Goal: Information Seeking & Learning: Learn about a topic

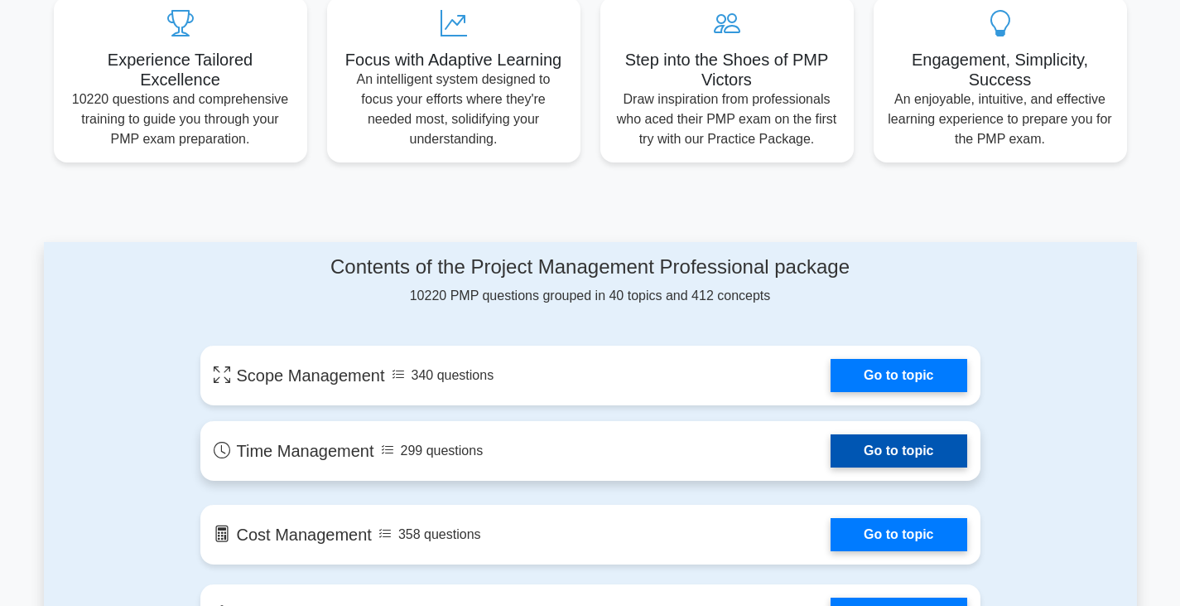
scroll to position [637, 0]
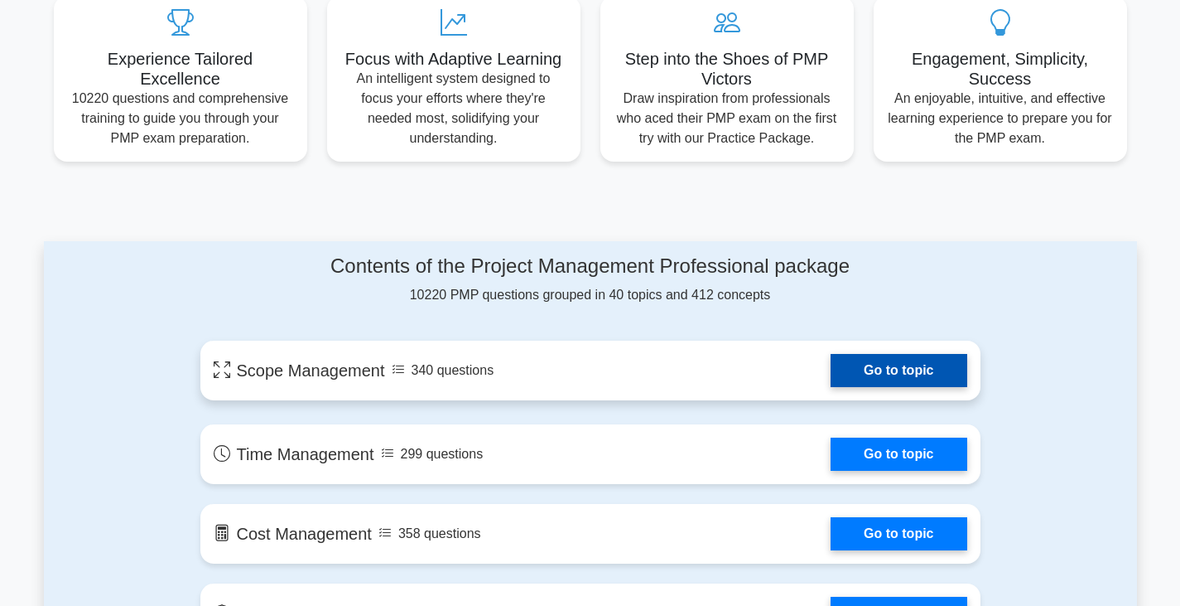
click at [855, 378] on link "Go to topic" at bounding box center [899, 370] width 136 height 33
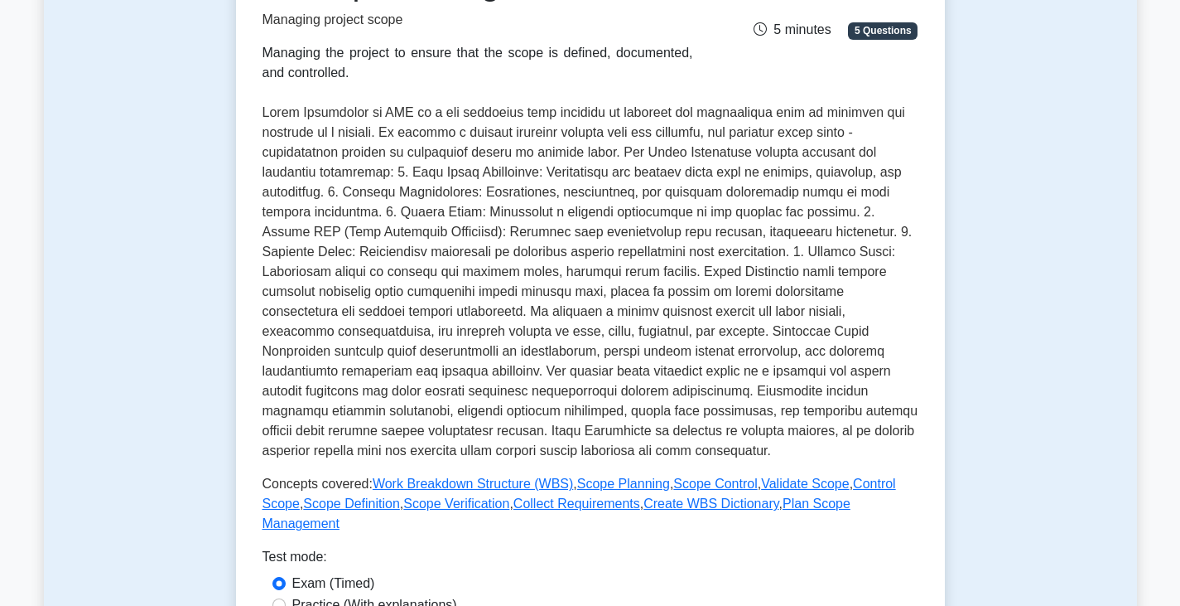
scroll to position [580, 0]
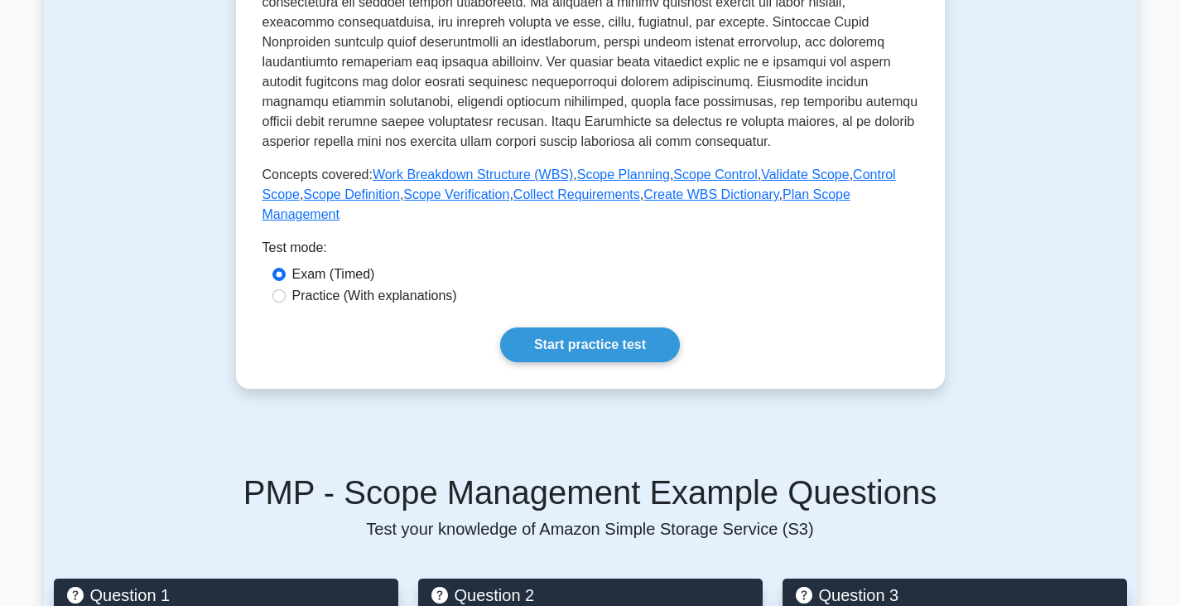
click at [426, 286] on label "Practice (With explanations)" at bounding box center [374, 296] width 165 height 20
click at [286, 289] on input "Practice (With explanations)" at bounding box center [279, 295] width 13 height 13
radio input "true"
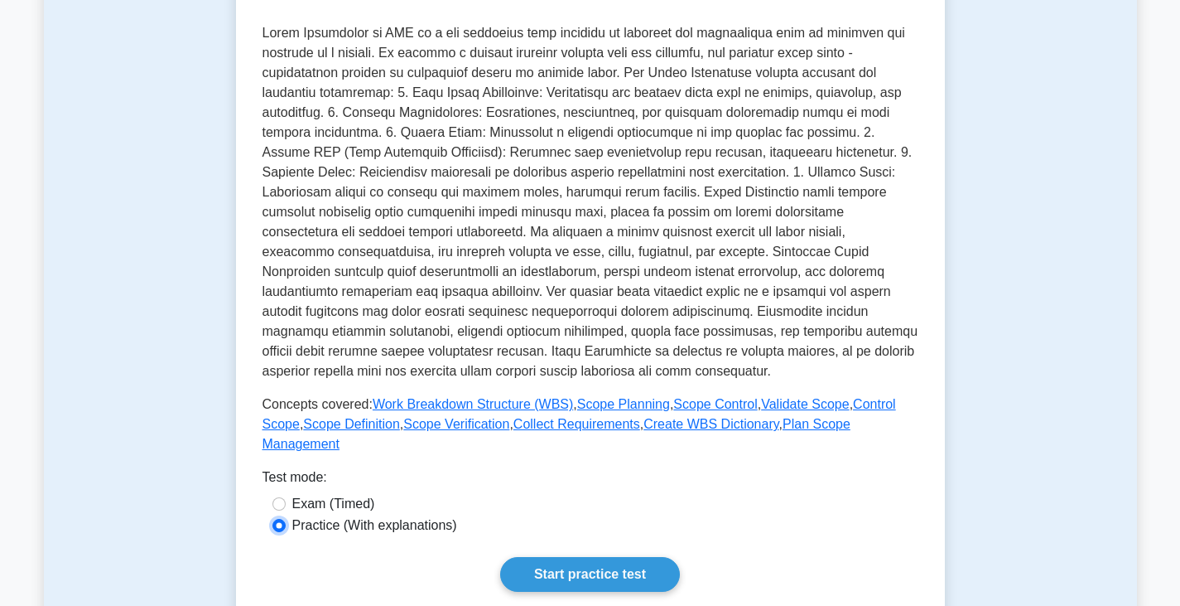
scroll to position [663, 0]
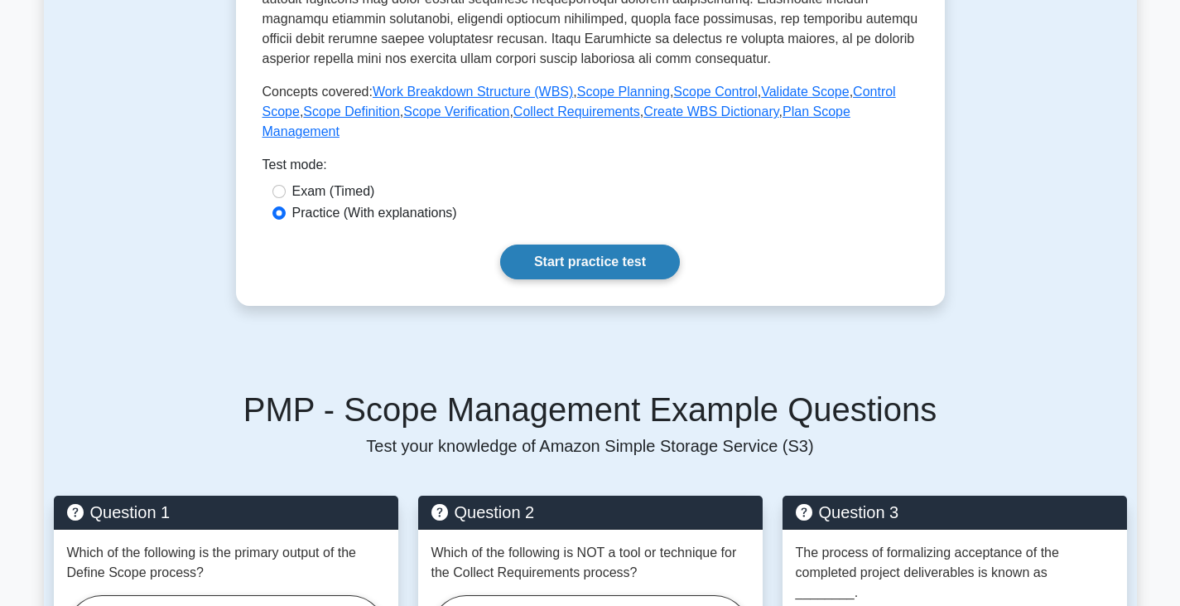
click at [546, 247] on link "Start practice test" at bounding box center [590, 261] width 180 height 35
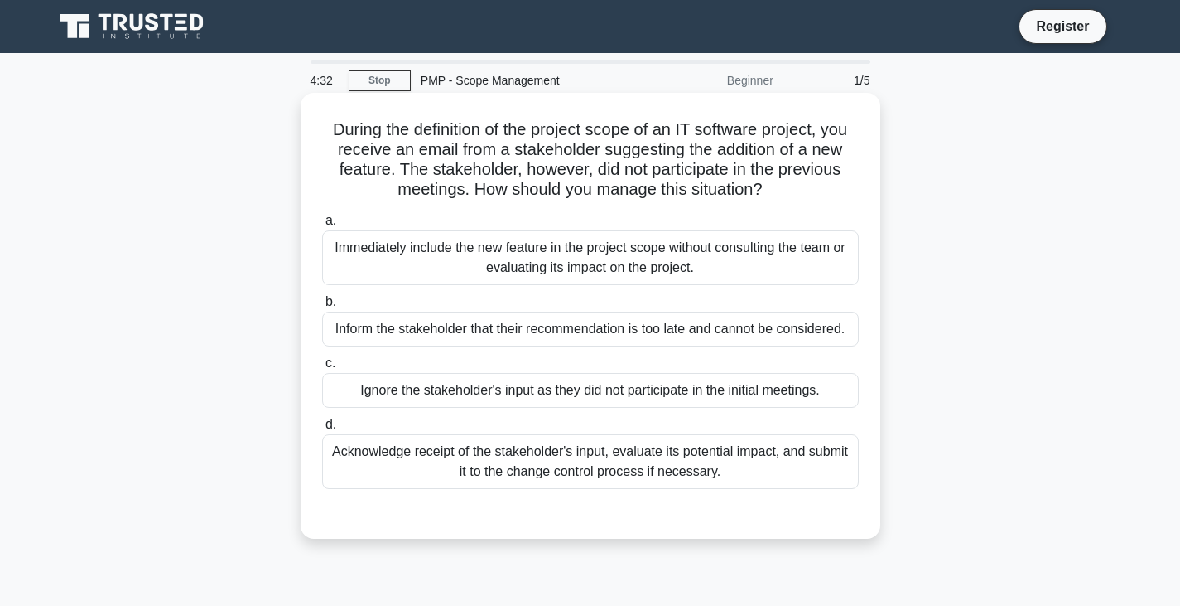
click at [769, 470] on div "Acknowledge receipt of the stakeholder's input, evaluate its potential impact, …" at bounding box center [590, 461] width 537 height 55
click at [322, 430] on input "d. Acknowledge receipt of the stakeholder's input, evaluate its potential impac…" at bounding box center [322, 424] width 0 height 11
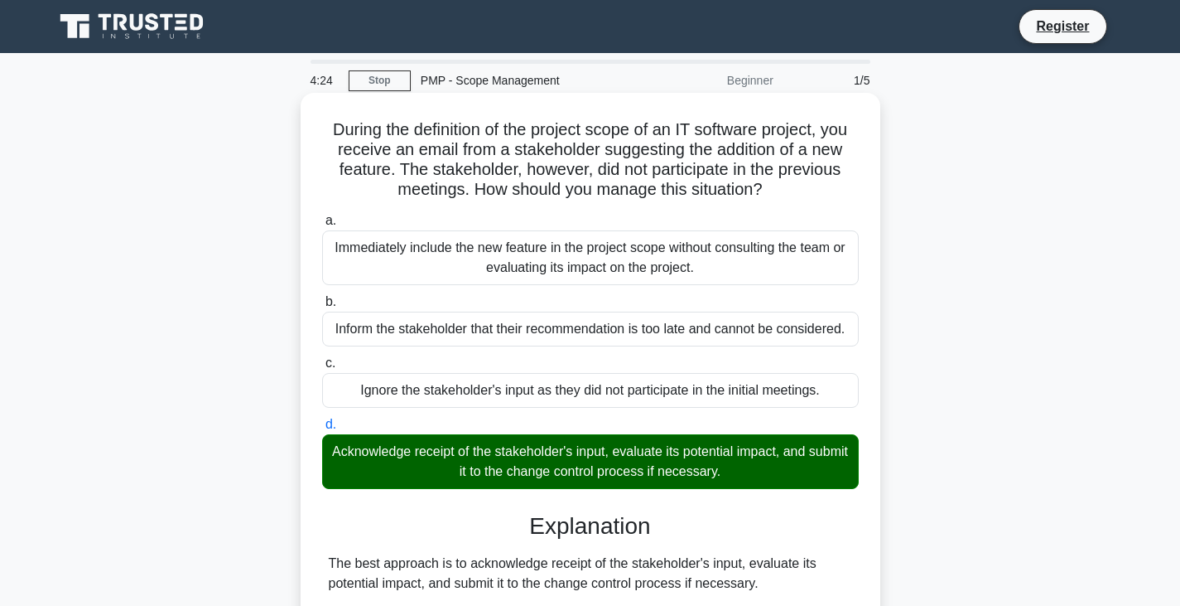
scroll to position [414, 0]
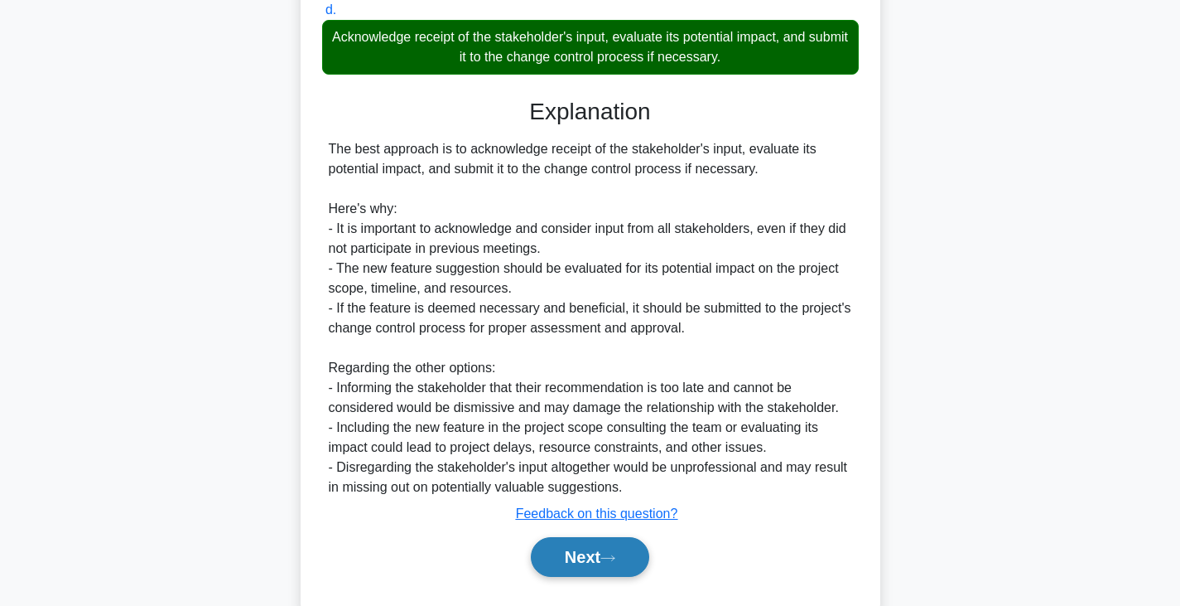
click at [611, 555] on icon at bounding box center [608, 557] width 15 height 9
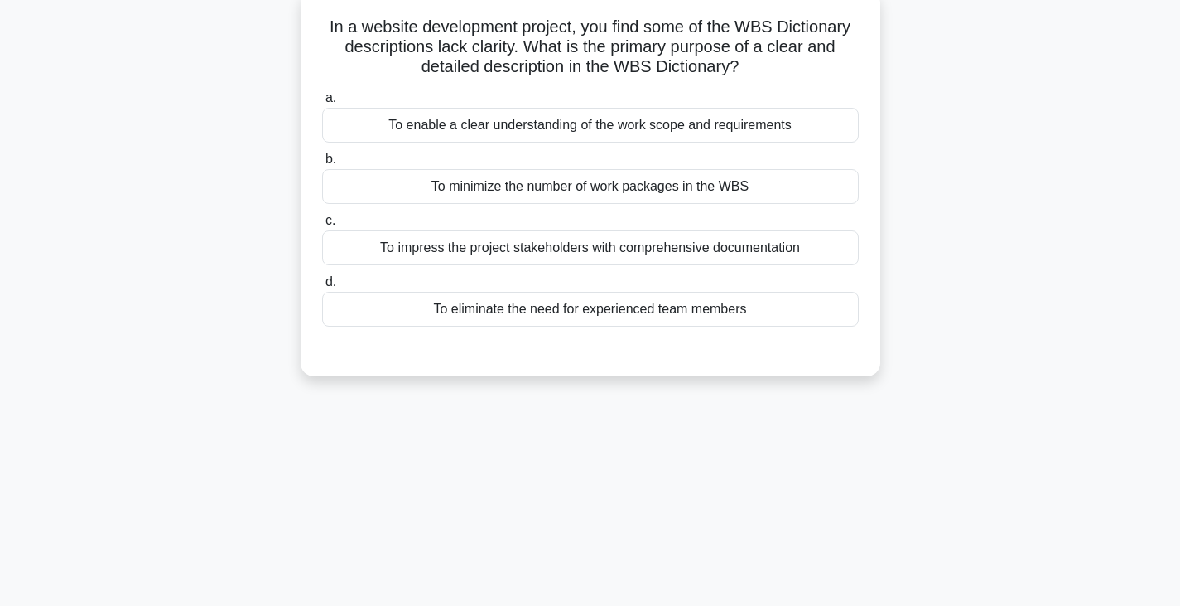
scroll to position [0, 0]
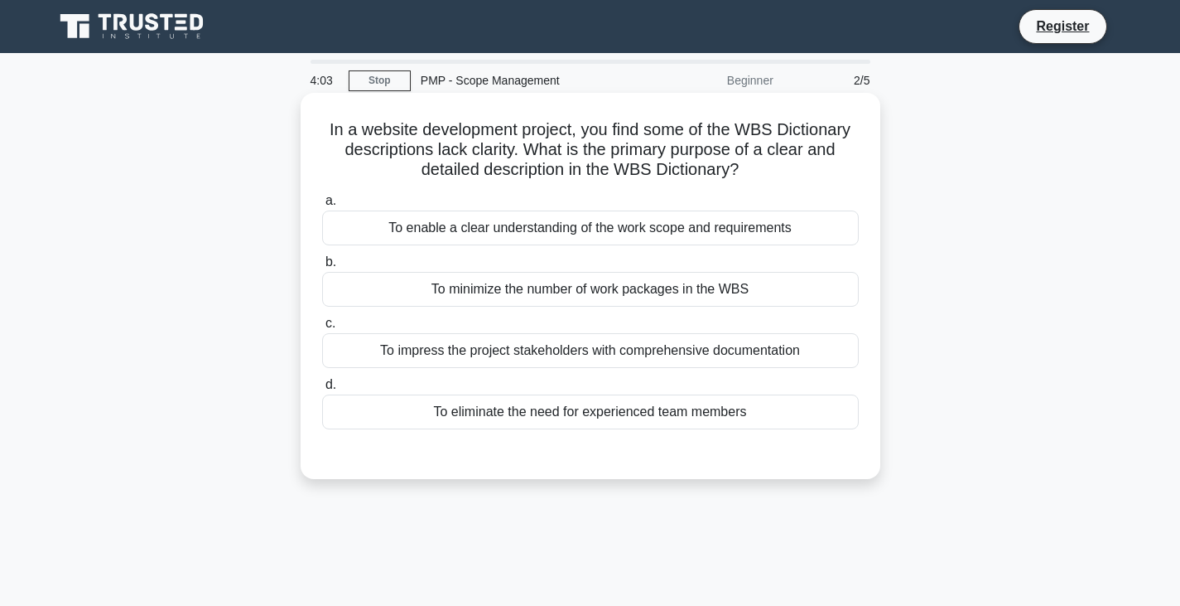
click at [678, 235] on div "To enable a clear understanding of the work scope and requirements" at bounding box center [590, 227] width 537 height 35
click at [322, 206] on input "a. To enable a clear understanding of the work scope and requirements" at bounding box center [322, 200] width 0 height 11
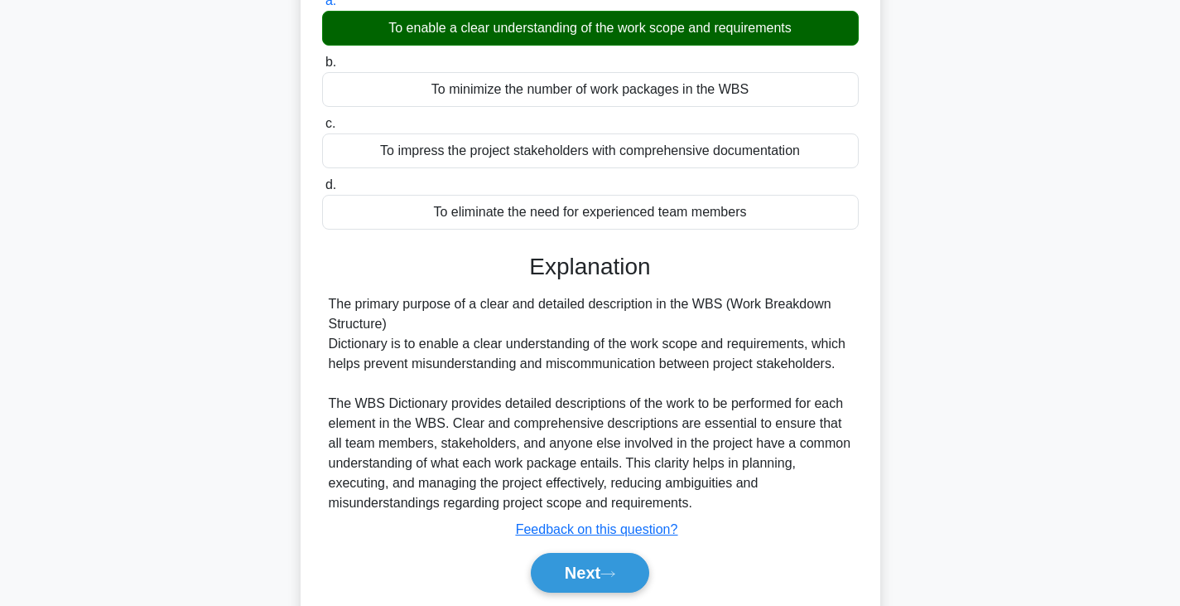
scroll to position [289, 0]
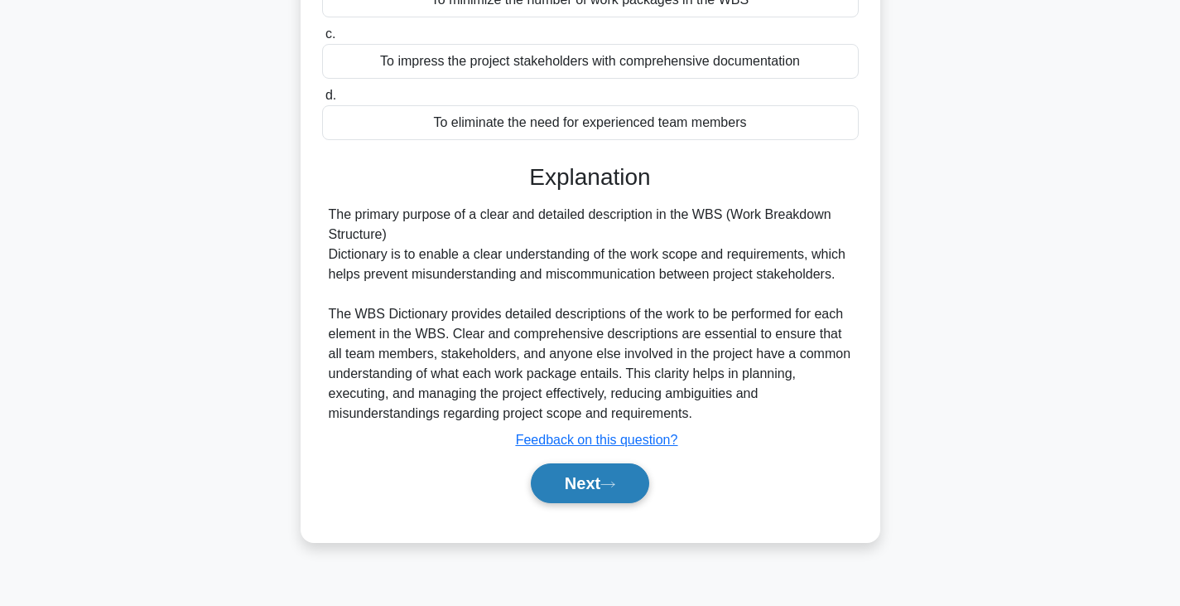
click at [579, 494] on button "Next" at bounding box center [590, 483] width 118 height 40
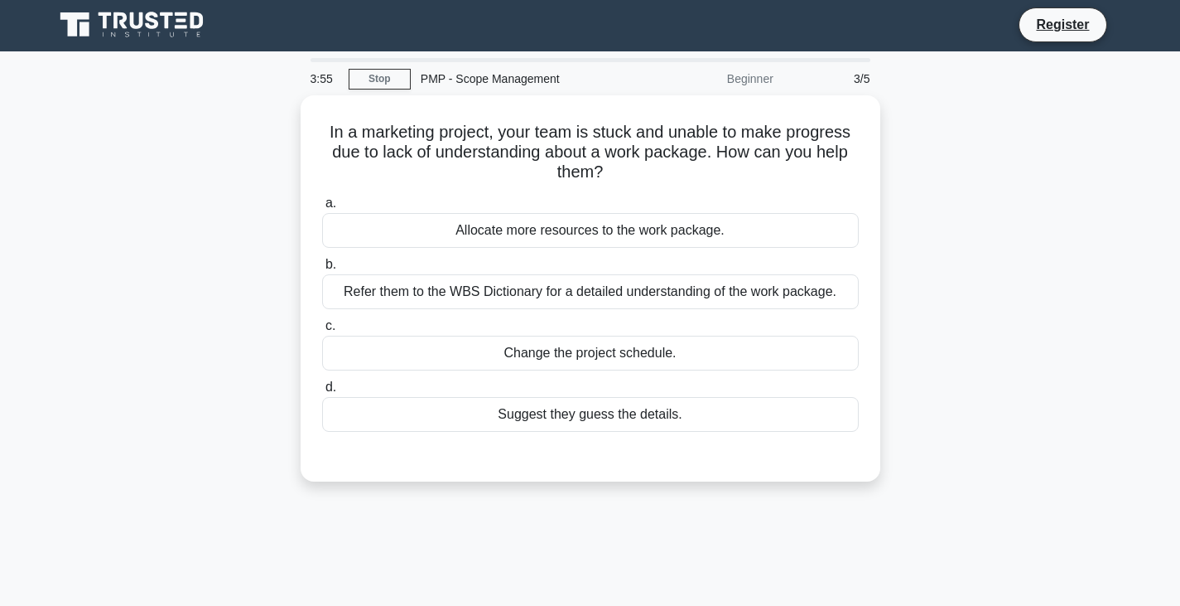
scroll to position [0, 0]
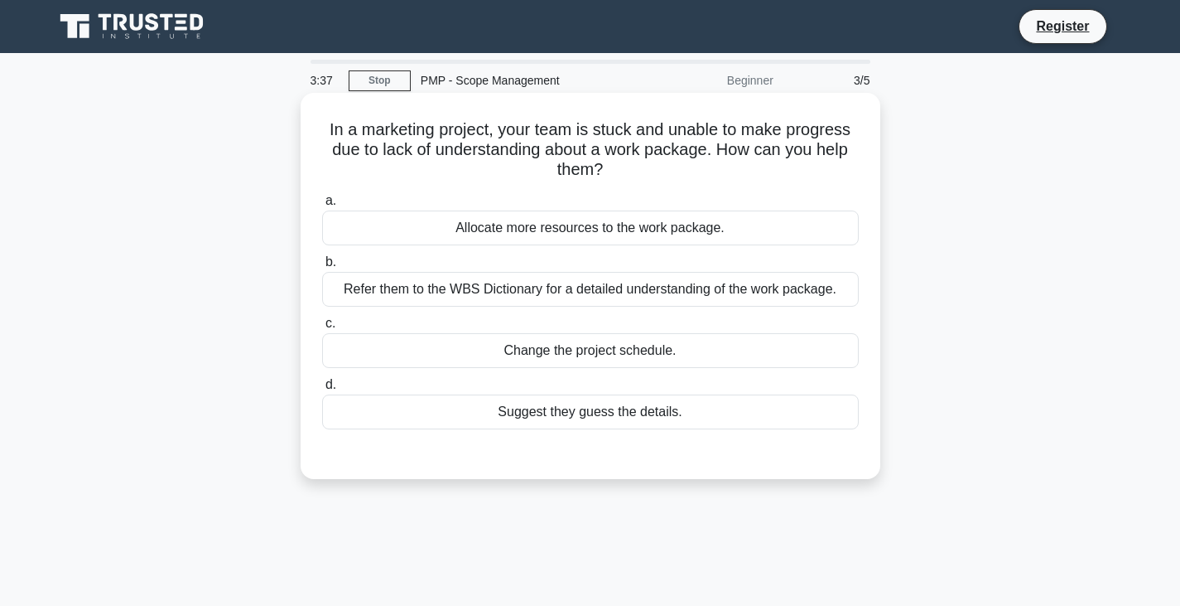
click at [658, 287] on div "Refer them to the WBS Dictionary for a detailed understanding of the work packa…" at bounding box center [590, 289] width 537 height 35
click at [322, 268] on input "b. Refer them to the WBS Dictionary for a detailed understanding of the work pa…" at bounding box center [322, 262] width 0 height 11
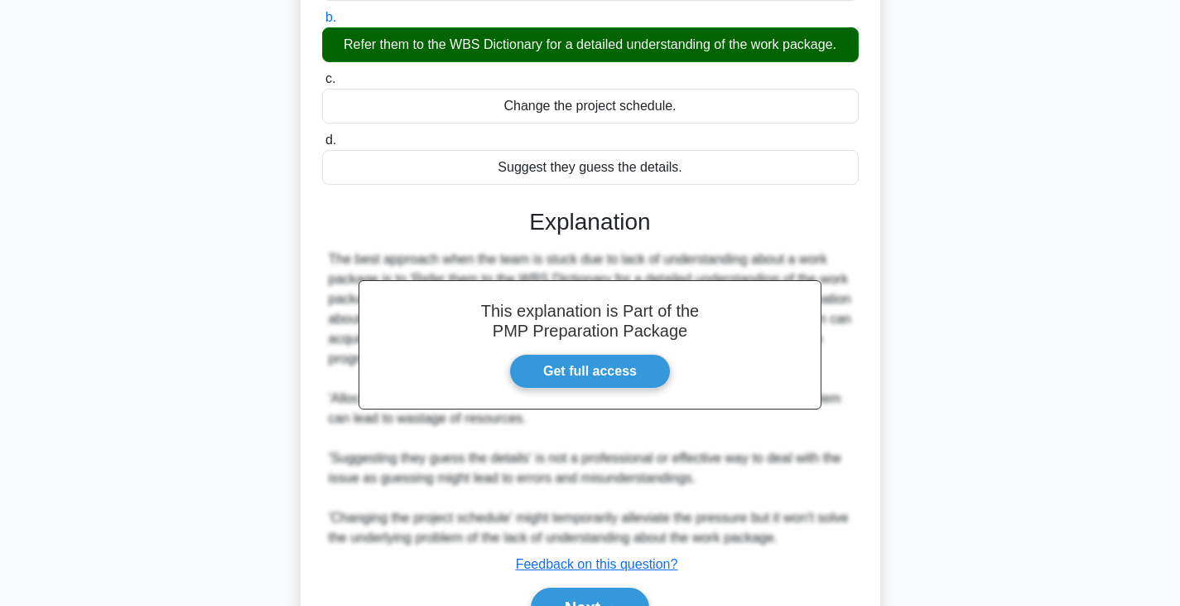
scroll to position [337, 0]
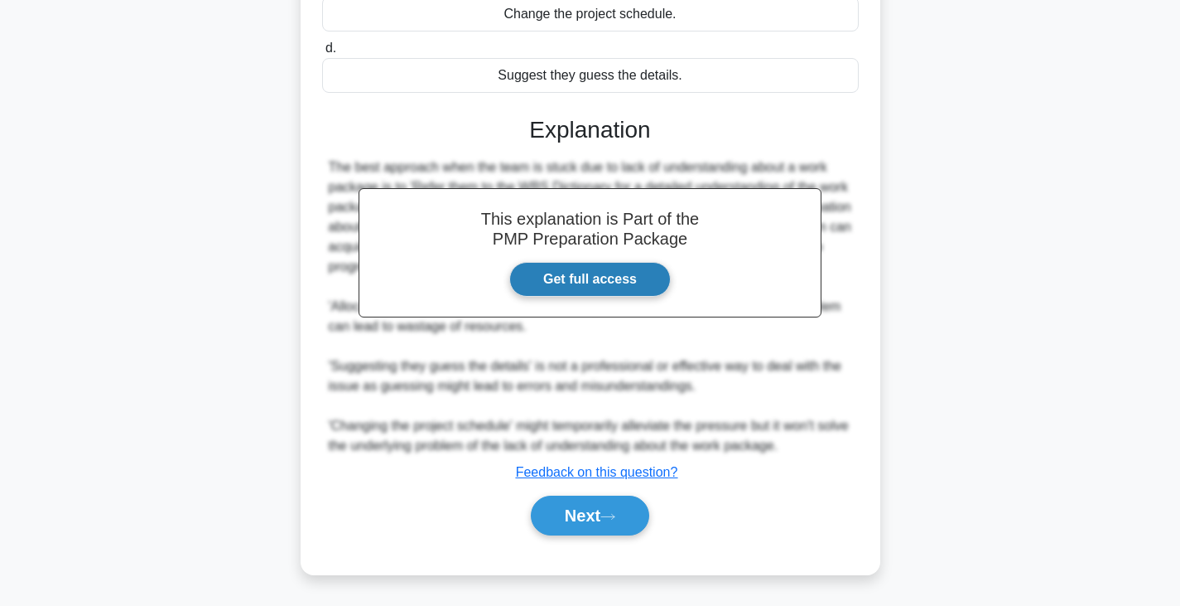
click at [594, 276] on link "Get full access" at bounding box center [590, 279] width 162 height 35
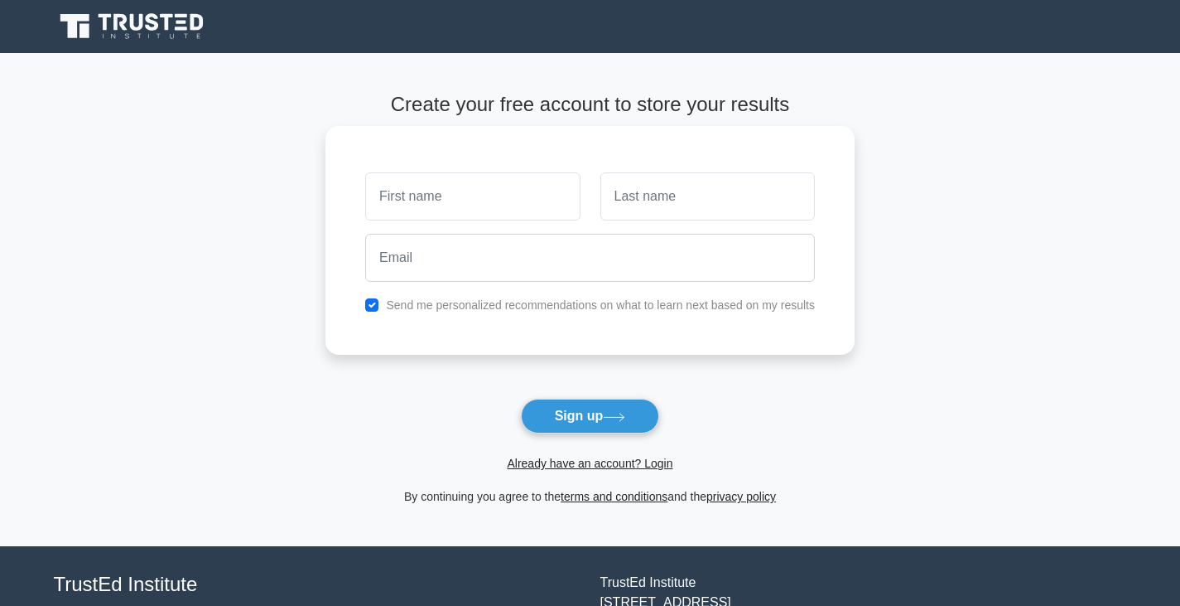
click at [451, 181] on input "text" at bounding box center [472, 196] width 215 height 48
type input "Vanithaa"
click at [695, 202] on input "text" at bounding box center [708, 196] width 215 height 48
type input "Ponnaiah"
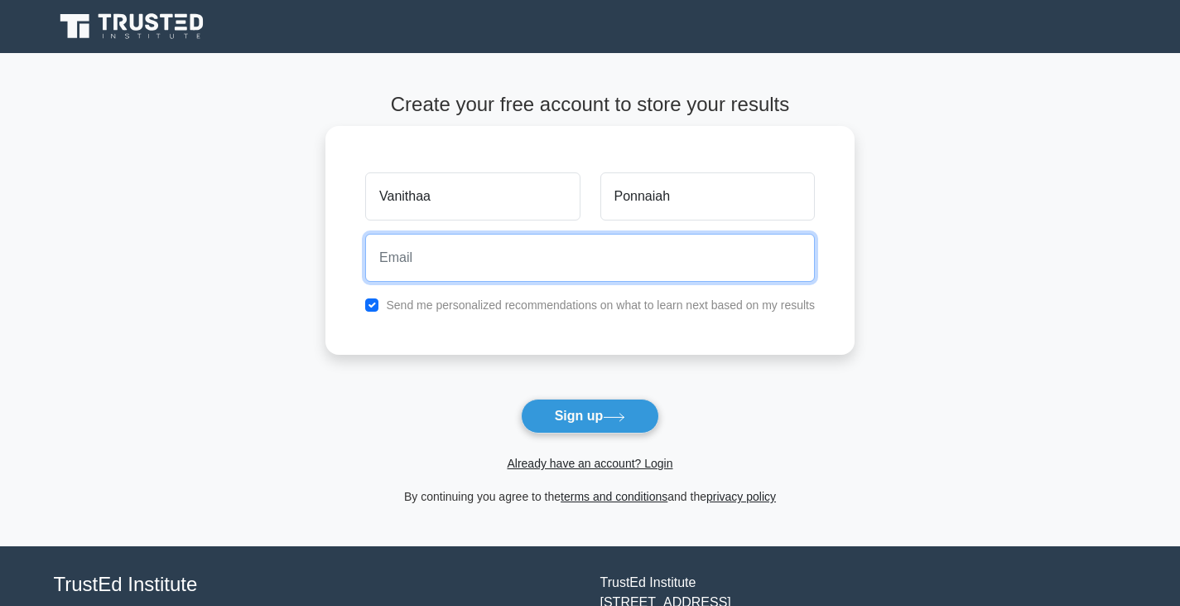
click at [702, 256] on input "email" at bounding box center [590, 258] width 450 height 48
type input "vanithaaponnaiah@gmail.com"
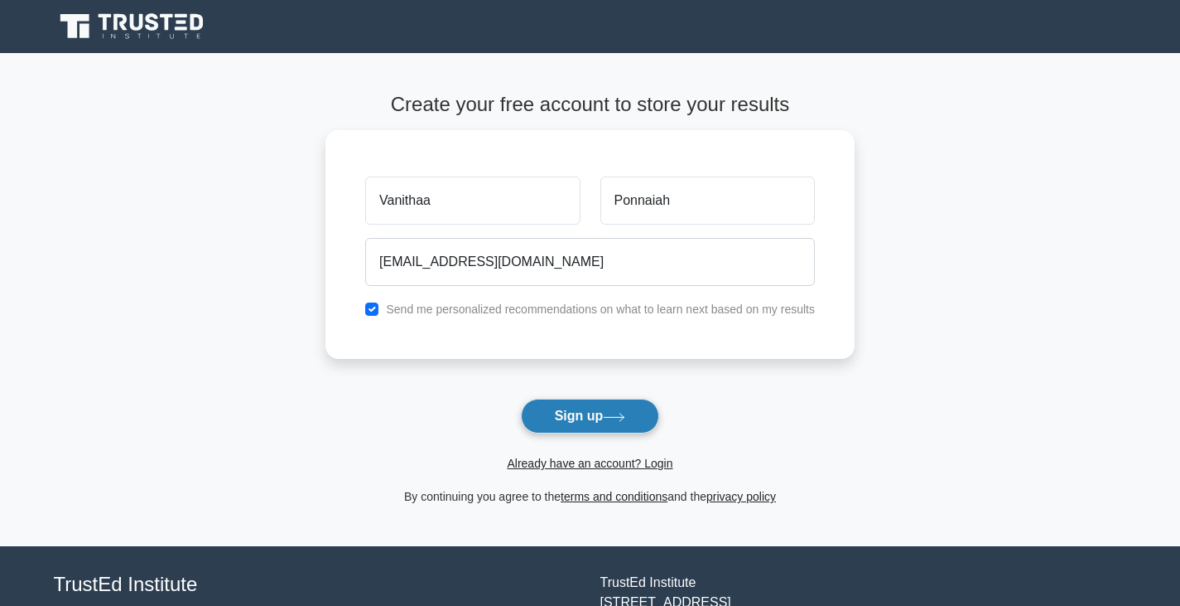
click at [592, 417] on button "Sign up" at bounding box center [590, 415] width 139 height 35
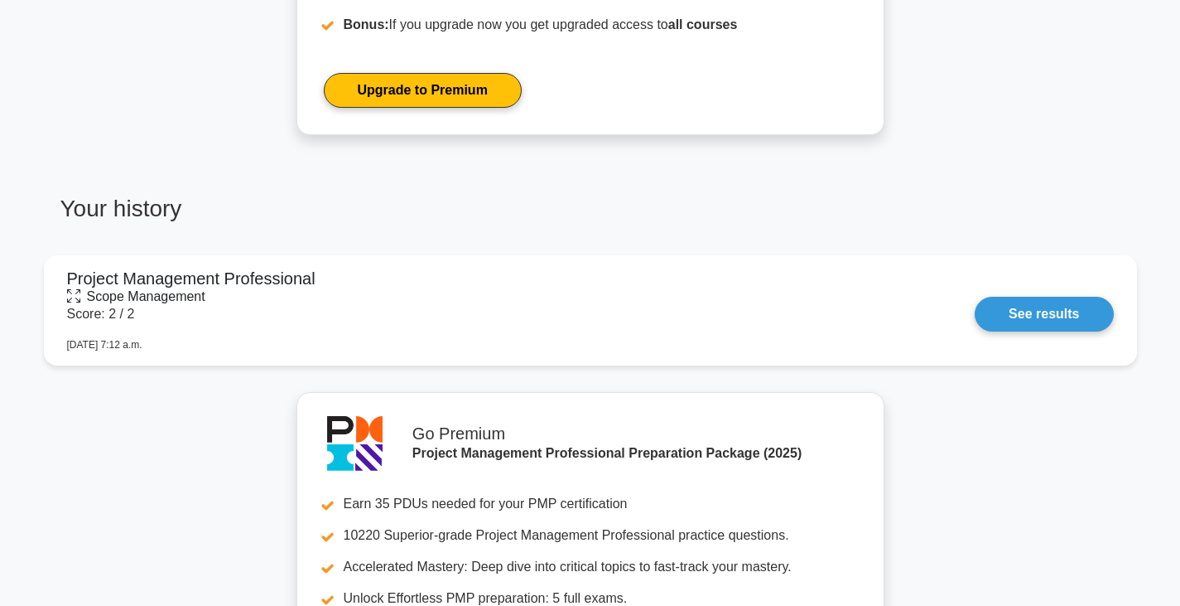
scroll to position [994, 0]
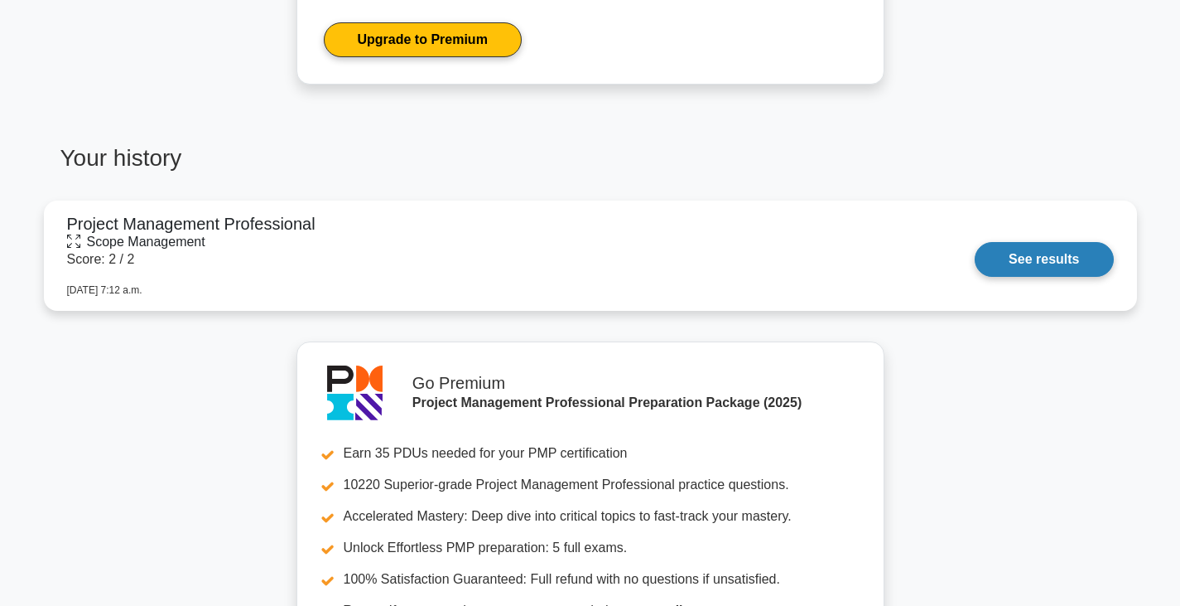
click at [1026, 273] on link "See results" at bounding box center [1044, 259] width 138 height 35
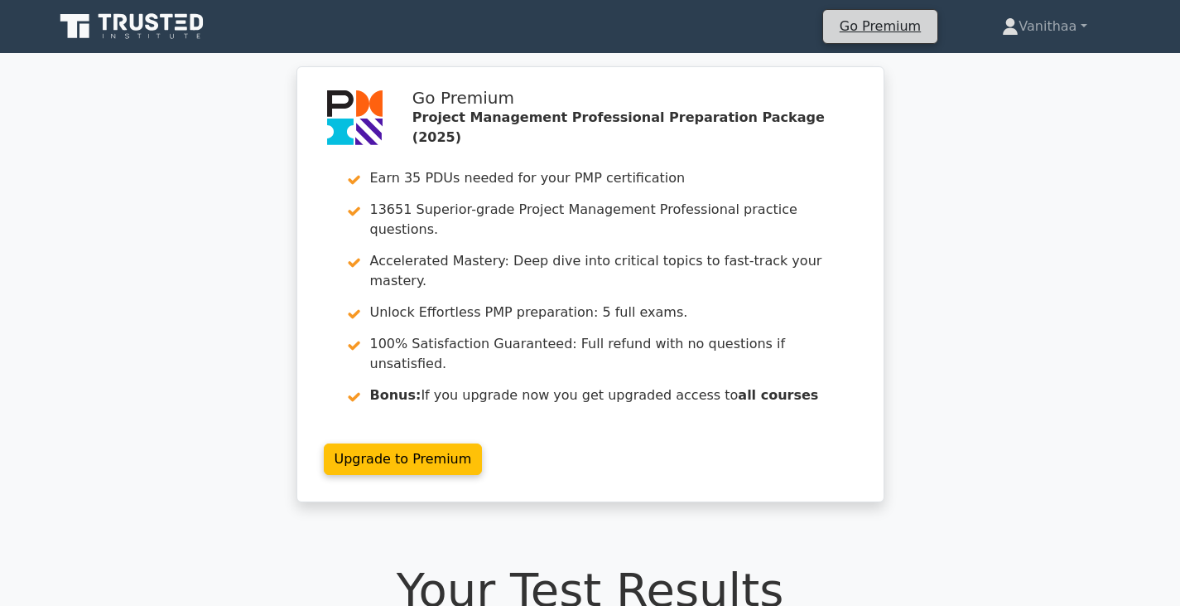
click at [881, 42] on li "Go Premium" at bounding box center [881, 26] width 116 height 35
click at [871, 27] on link "Go Premium" at bounding box center [880, 26] width 101 height 22
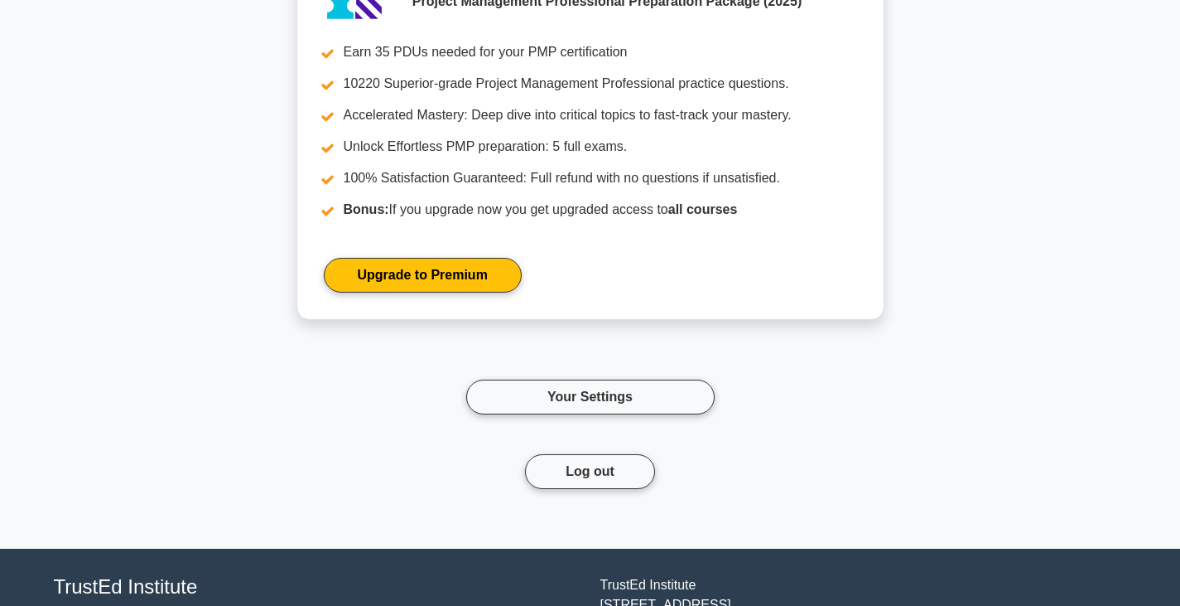
scroll to position [1774, 0]
